Goal: Find specific page/section: Find specific page/section

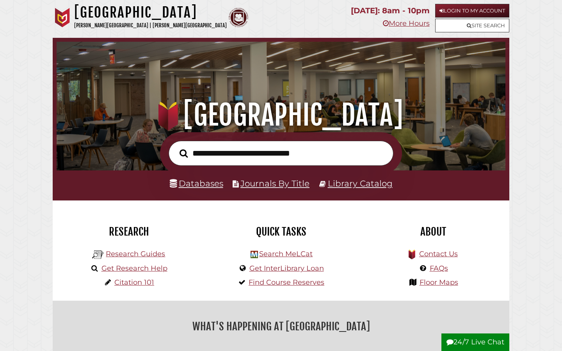
scroll to position [148, 445]
click at [461, 14] on link "Login to My Account" at bounding box center [472, 11] width 74 height 14
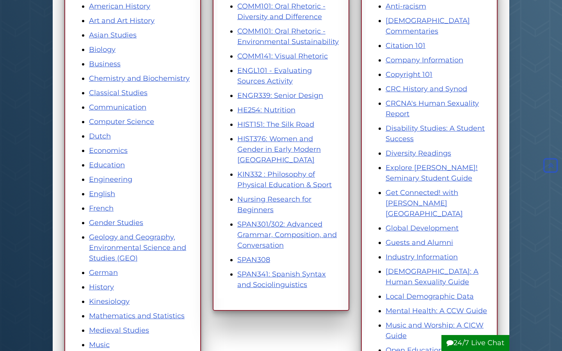
scroll to position [163, 0]
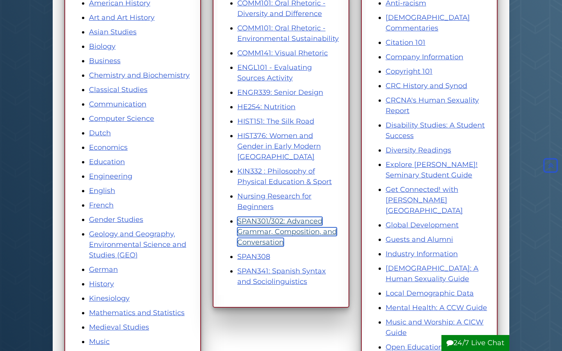
click at [267, 230] on link "SPAN301/302: Advanced Grammar, Composition, and Conversation" at bounding box center [287, 232] width 100 height 30
